Goal: Transaction & Acquisition: Purchase product/service

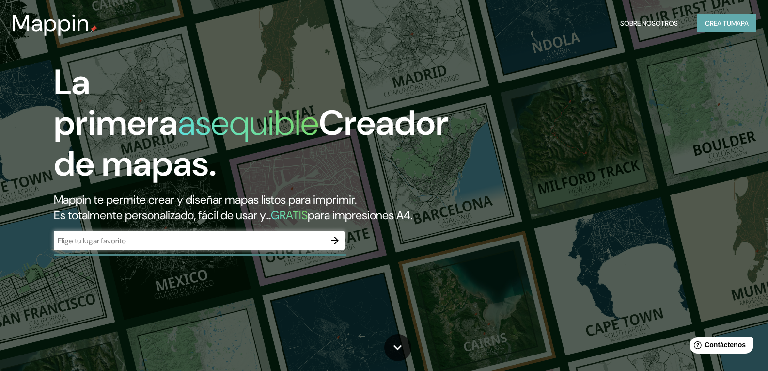
click at [738, 19] on font "mapa" at bounding box center [739, 23] width 17 height 9
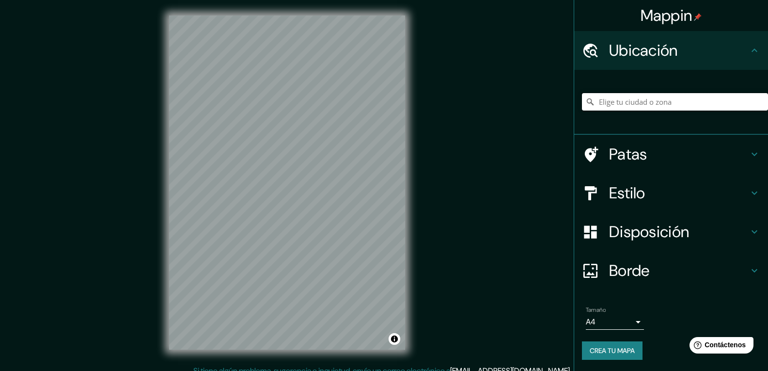
click at [631, 105] on input "Elige tu ciudad o zona" at bounding box center [675, 101] width 186 height 17
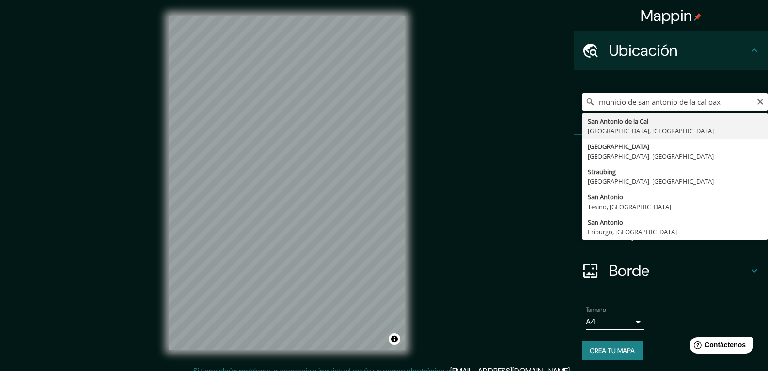
type input "San Antonio de la Cal, Estado de Oaxaca, México"
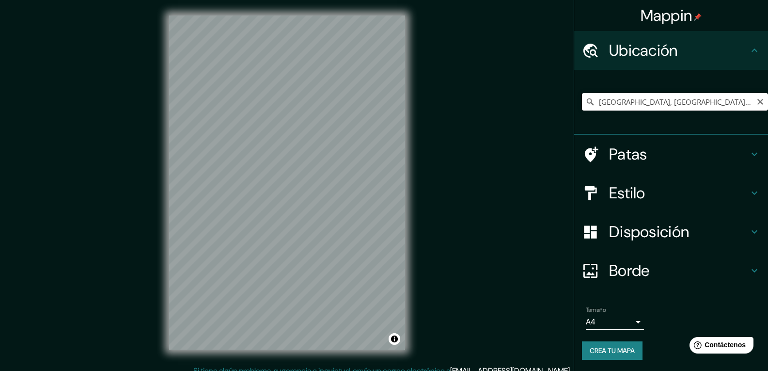
click at [665, 100] on input "San Antonio de la Cal, Estado de Oaxaca, México" at bounding box center [675, 101] width 186 height 17
click at [748, 151] on icon at bounding box center [754, 154] width 12 height 12
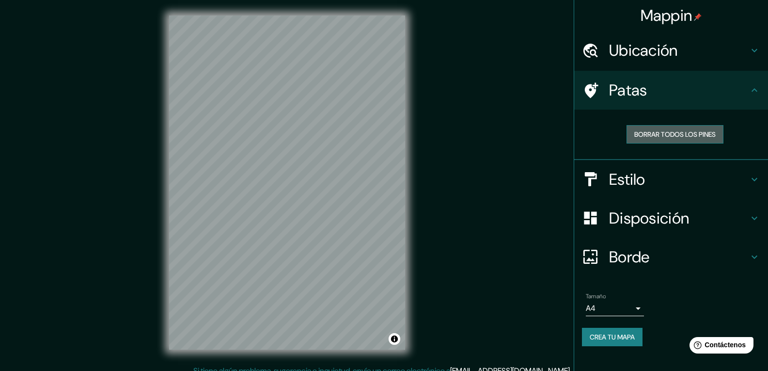
click at [653, 133] on font "Borrar todos los pines" at bounding box center [674, 134] width 81 height 9
click at [746, 179] on h4 "Estilo" at bounding box center [679, 179] width 140 height 19
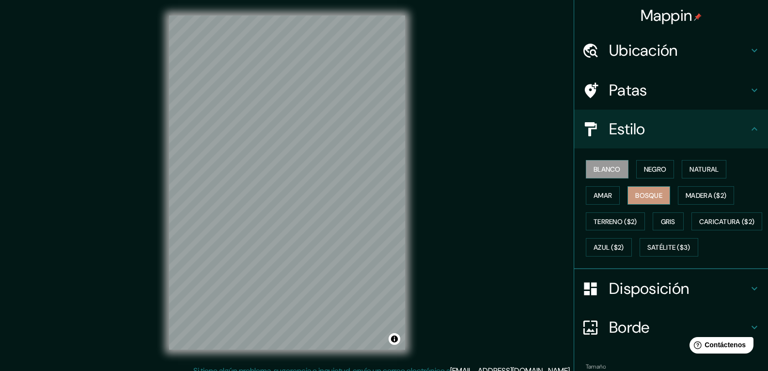
click at [640, 200] on font "Bosque" at bounding box center [648, 195] width 27 height 13
click at [606, 198] on font "Amar" at bounding box center [602, 195] width 18 height 9
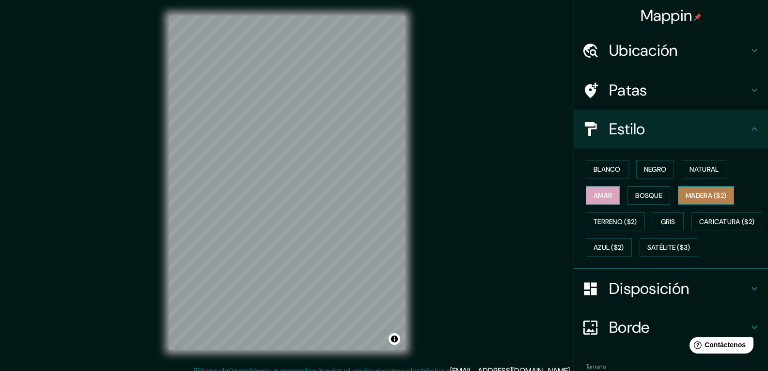
click at [700, 196] on font "Madera ($2)" at bounding box center [705, 195] width 41 height 9
click at [673, 218] on button "Gris" at bounding box center [668, 221] width 31 height 18
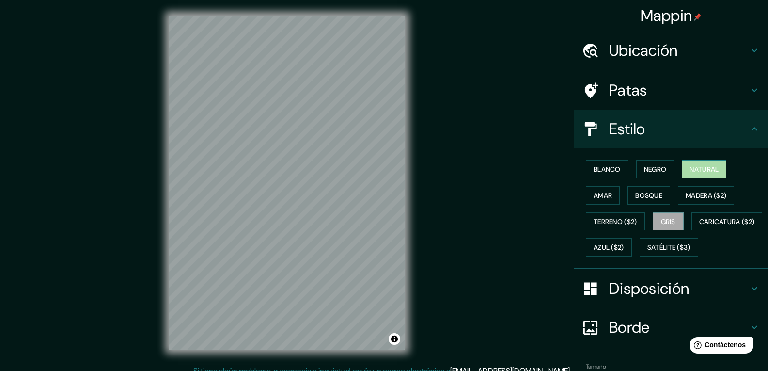
click at [699, 171] on font "Natural" at bounding box center [703, 169] width 29 height 9
click at [738, 298] on h4 "Disposición" at bounding box center [679, 288] width 140 height 19
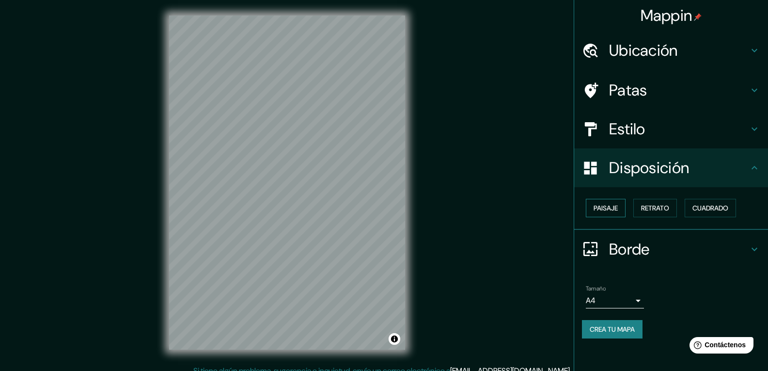
click at [610, 209] on font "Paisaje" at bounding box center [605, 207] width 24 height 9
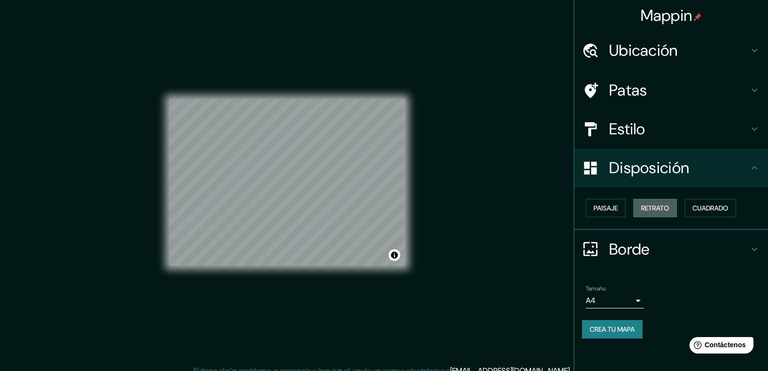
click at [648, 207] on font "Retrato" at bounding box center [655, 207] width 28 height 9
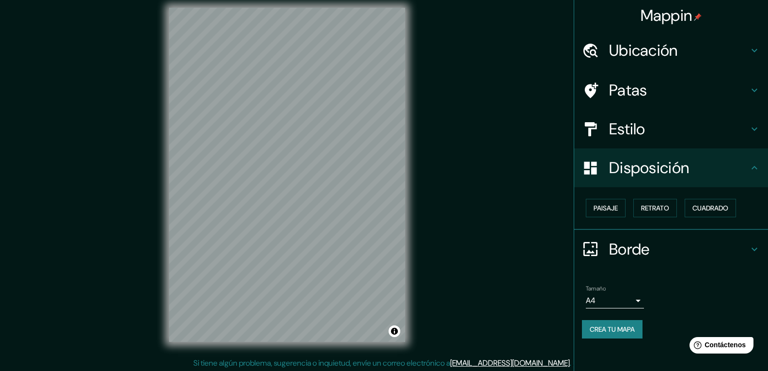
scroll to position [10, 0]
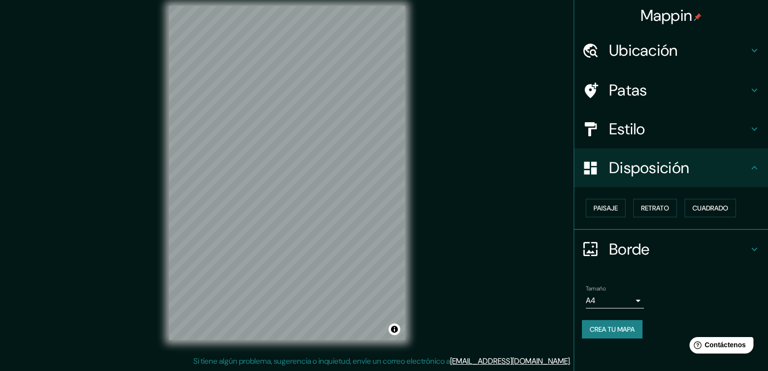
click at [758, 249] on icon at bounding box center [754, 249] width 12 height 12
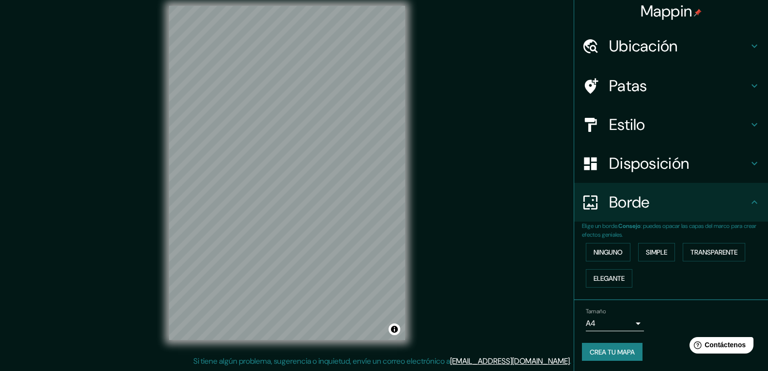
scroll to position [6, 0]
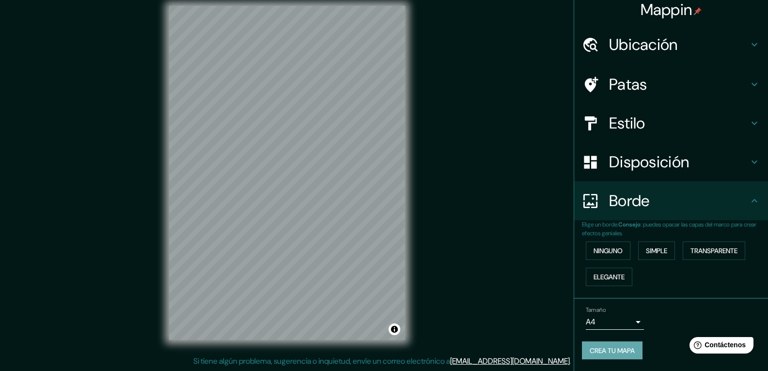
click at [612, 348] on font "Crea tu mapa" at bounding box center [612, 350] width 45 height 9
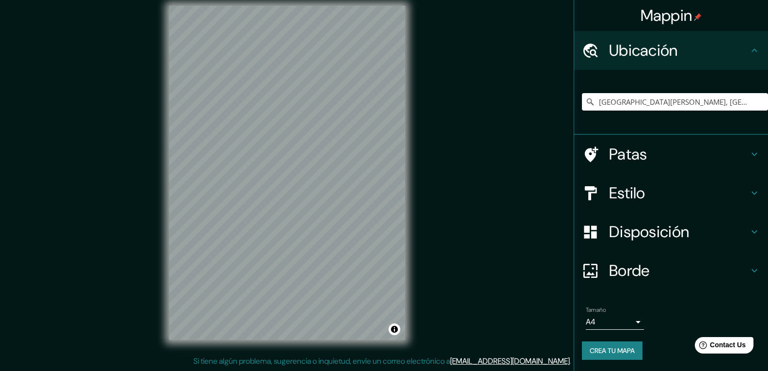
click at [741, 51] on h4 "Ubicación" at bounding box center [679, 50] width 140 height 19
click at [707, 96] on input "San Antonio de la Cal, Estado de Oaxaca, México" at bounding box center [675, 101] width 186 height 17
type input "San Antonio de la Cal, Estado de O}axaca, México"
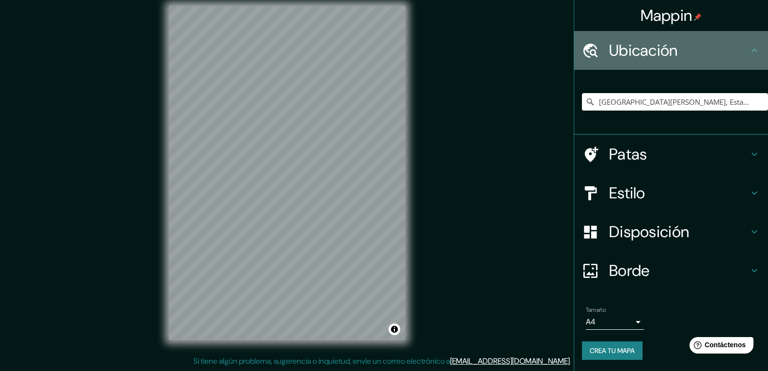
click at [741, 51] on h4 "Ubicación" at bounding box center [679, 50] width 140 height 19
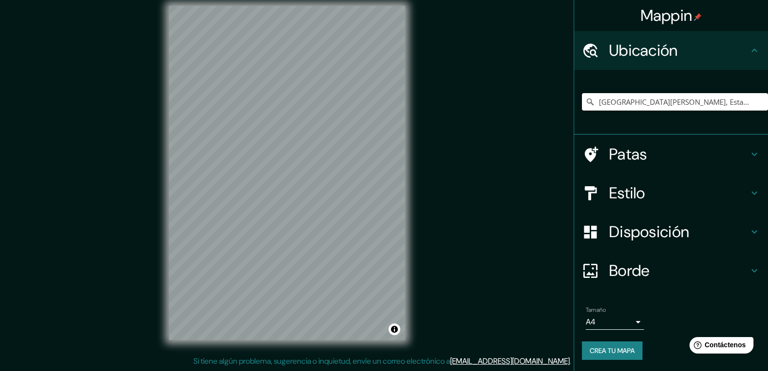
click at [635, 96] on input "San Antonio de la Cal, Estado de O}axaca, México" at bounding box center [675, 101] width 186 height 17
click at [590, 353] on font "Crea tu mapa" at bounding box center [612, 350] width 45 height 9
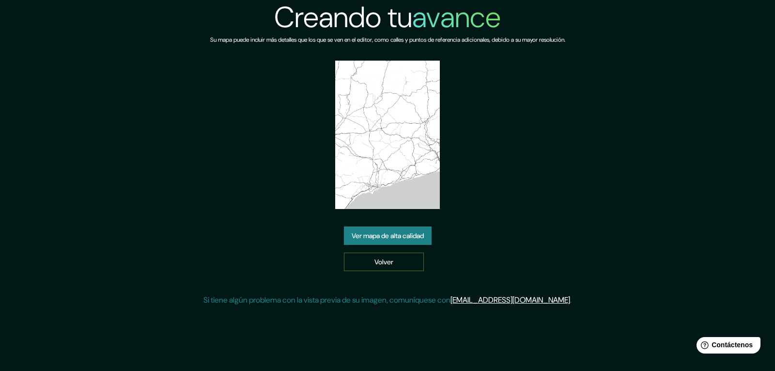
click at [412, 255] on link "Volver" at bounding box center [384, 261] width 80 height 18
